Goal: Navigation & Orientation: Find specific page/section

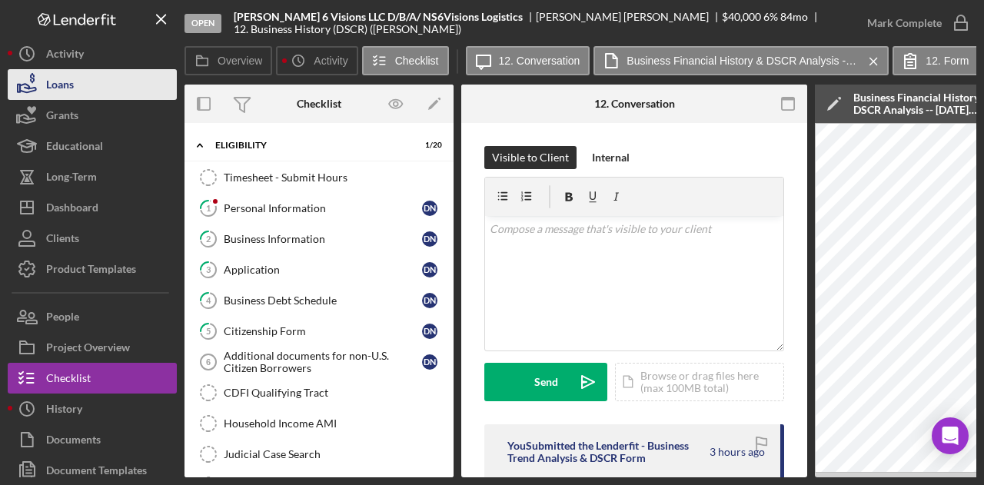
click at [75, 80] on button "Loans" at bounding box center [92, 84] width 169 height 31
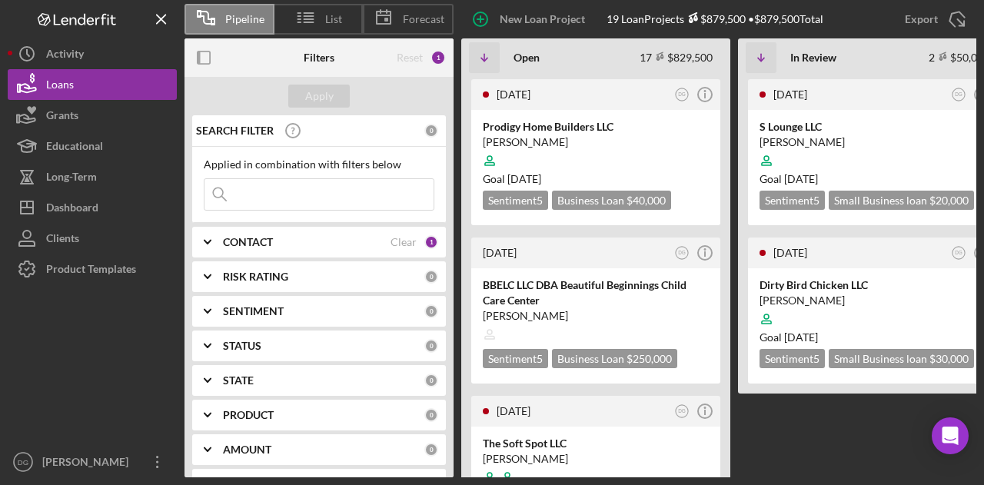
click at [222, 233] on icon "Icon/Expander" at bounding box center [207, 242] width 38 height 38
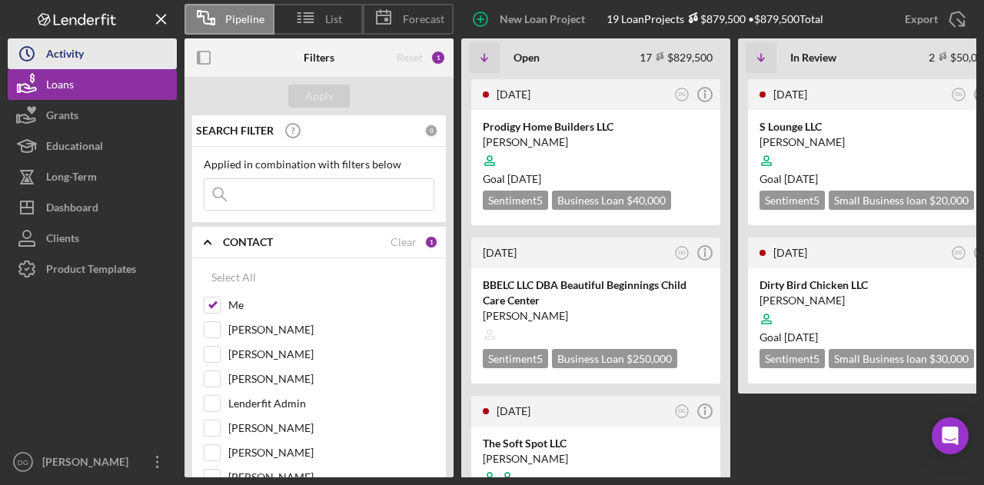
click at [117, 58] on button "Icon/History Activity" at bounding box center [92, 53] width 169 height 31
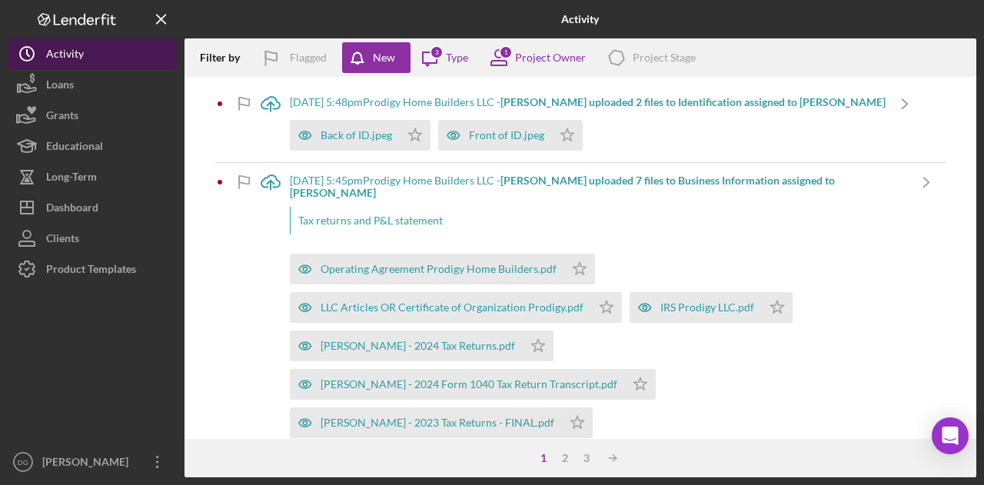
click at [78, 50] on div "Activity" at bounding box center [65, 55] width 38 height 35
